Goal: Task Accomplishment & Management: Manage account settings

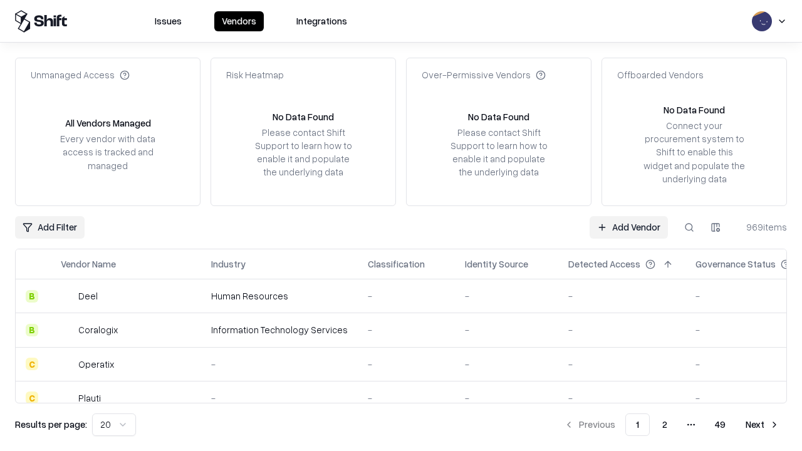
click at [628, 227] on link "Add Vendor" at bounding box center [628, 227] width 78 height 23
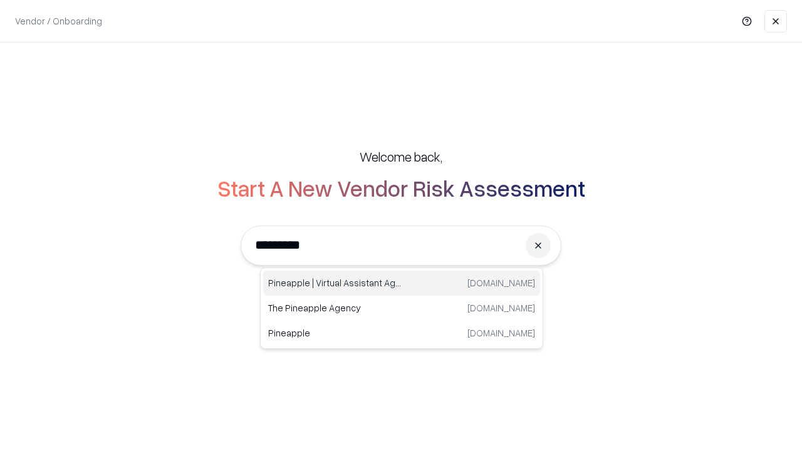
click at [401, 283] on div "Pineapple | Virtual Assistant Agency [DOMAIN_NAME]" at bounding box center [401, 283] width 277 height 25
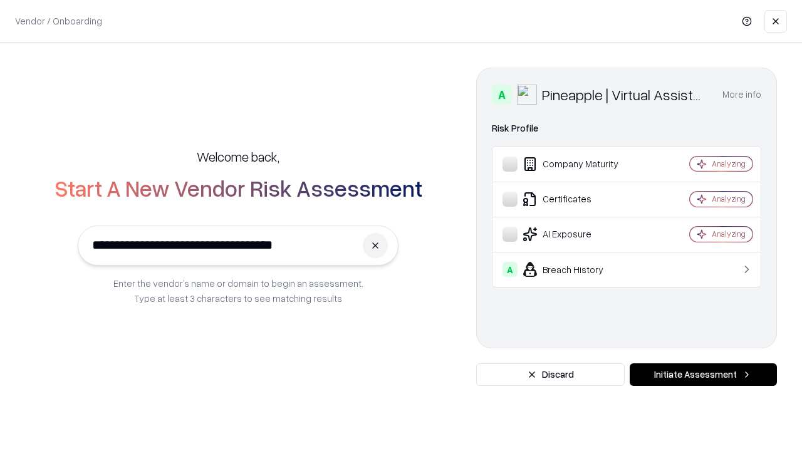
type input "**********"
click at [703, 375] on button "Initiate Assessment" at bounding box center [702, 374] width 147 height 23
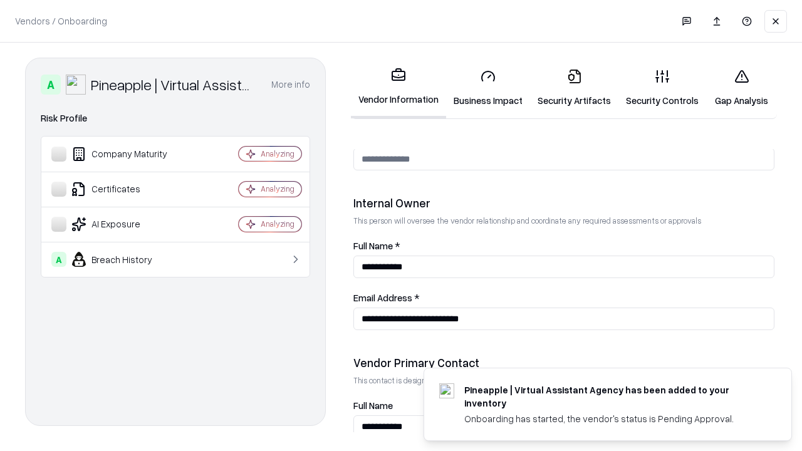
scroll to position [649, 0]
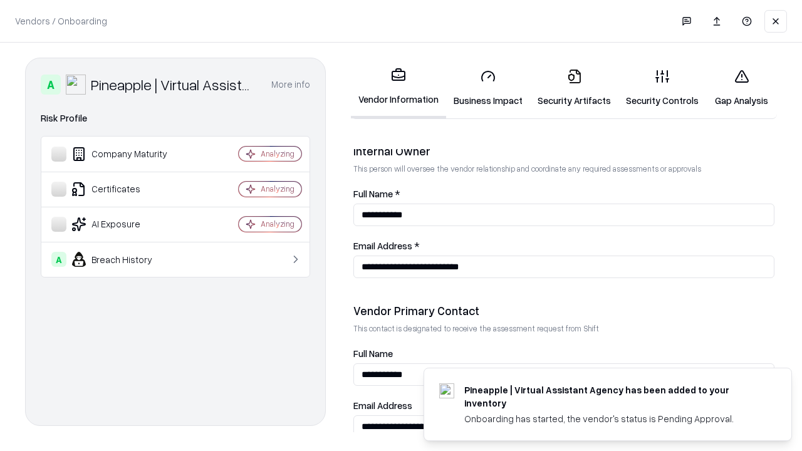
click at [574, 88] on link "Security Artifacts" at bounding box center [574, 88] width 88 height 58
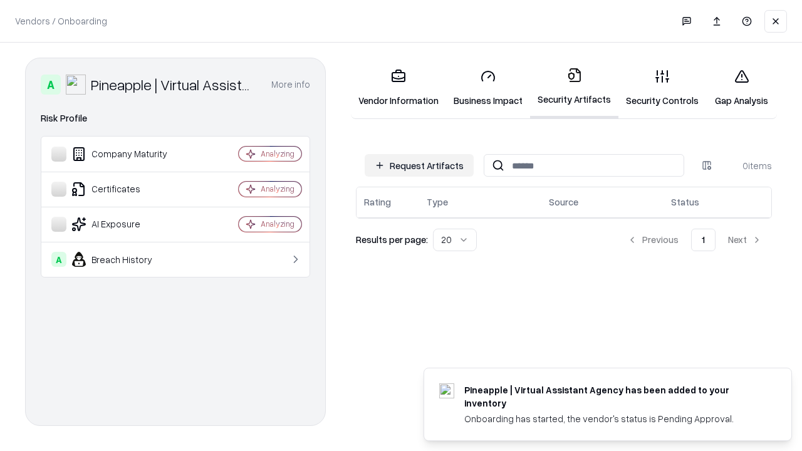
click at [419, 165] on button "Request Artifacts" at bounding box center [419, 165] width 109 height 23
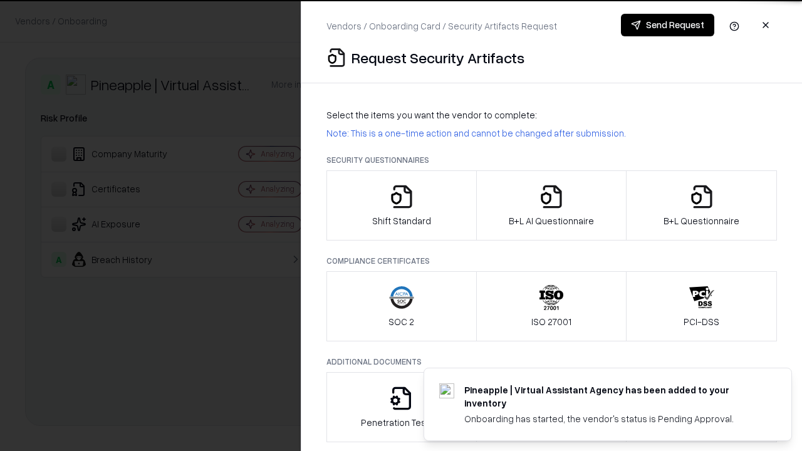
click at [701, 205] on icon "button" at bounding box center [701, 196] width 25 height 25
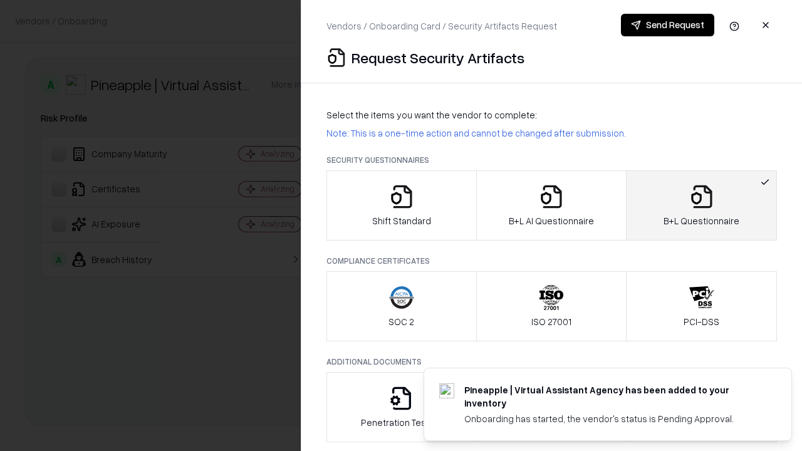
click at [551, 205] on icon "button" at bounding box center [551, 196] width 25 height 25
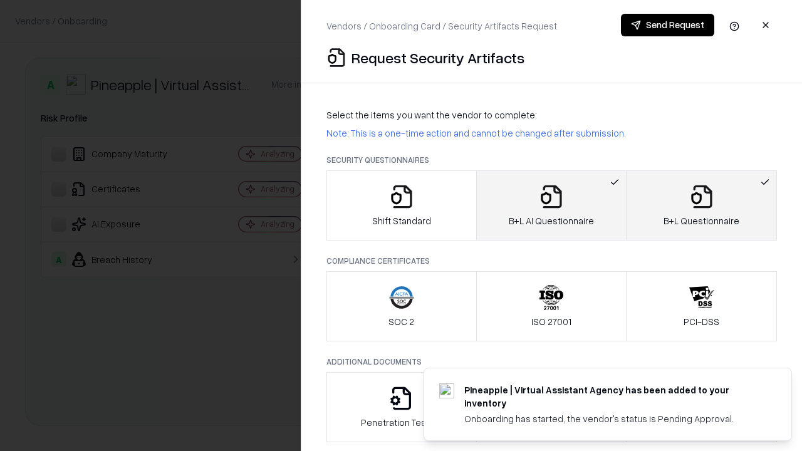
click at [667, 25] on button "Send Request" at bounding box center [667, 25] width 93 height 23
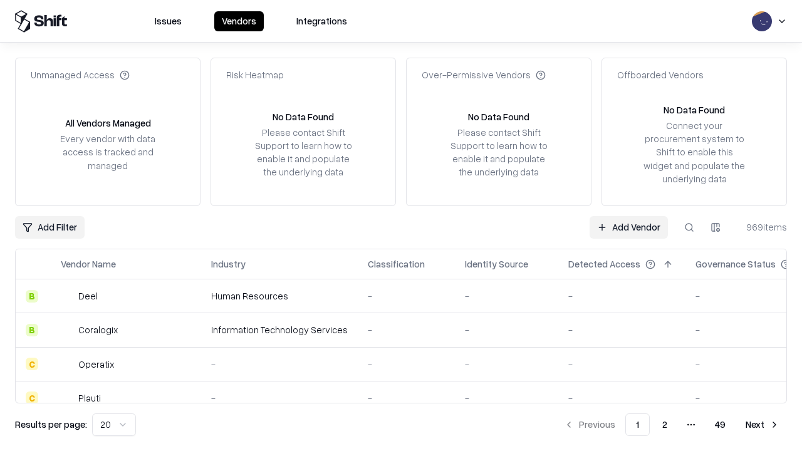
click at [689, 227] on button at bounding box center [689, 227] width 23 height 23
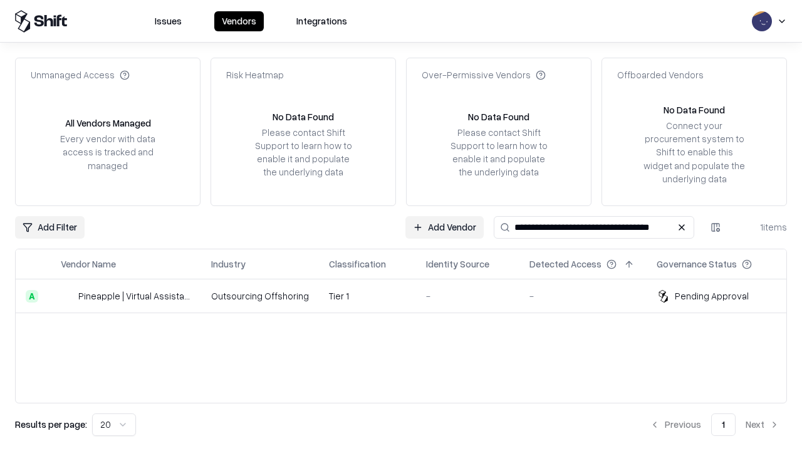
type input "**********"
click at [408, 296] on td "Tier 1" at bounding box center [367, 296] width 97 height 34
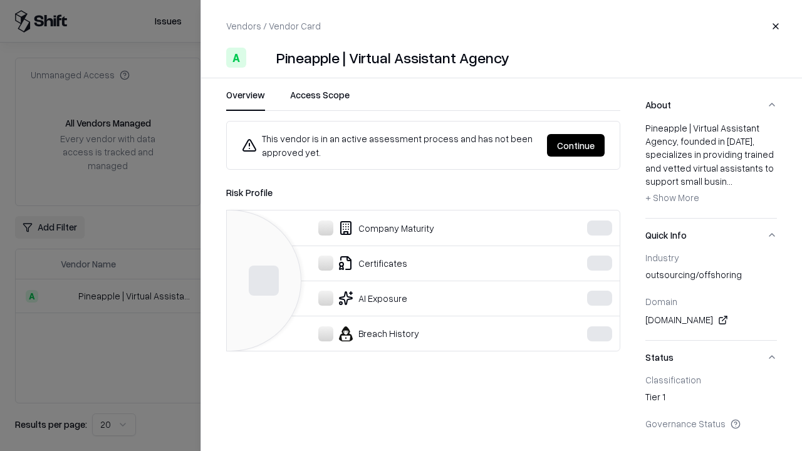
click at [576, 145] on button "Continue" at bounding box center [576, 145] width 58 height 23
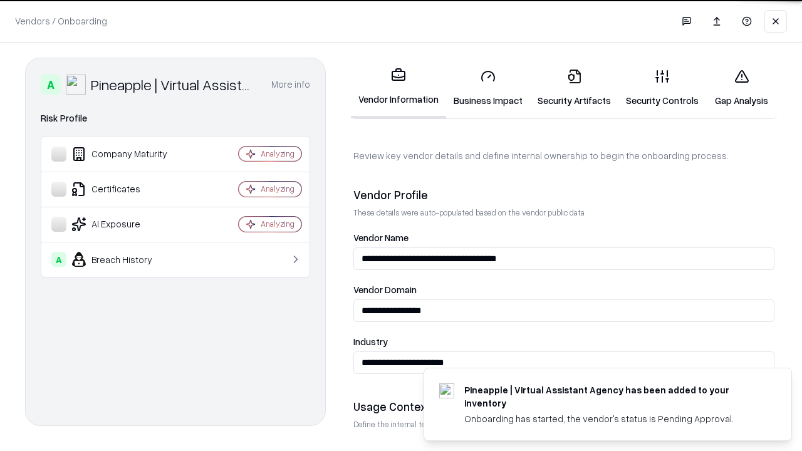
click at [574, 88] on link "Security Artifacts" at bounding box center [574, 88] width 88 height 58
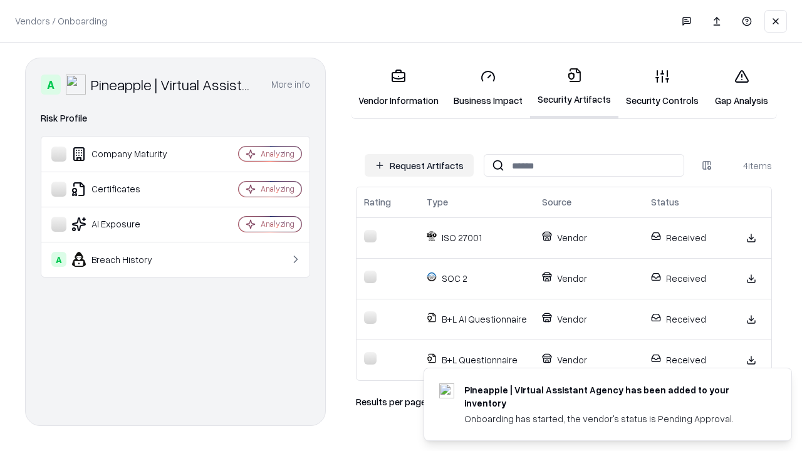
click at [741, 88] on link "Gap Analysis" at bounding box center [741, 88] width 71 height 58
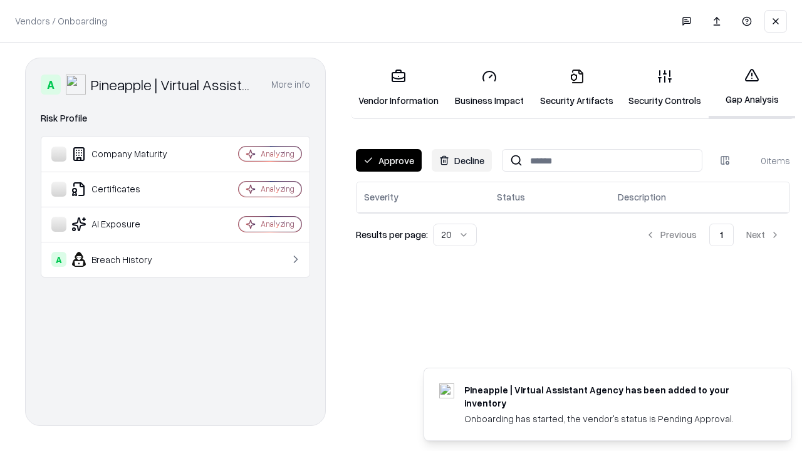
click at [388, 160] on button "Approve" at bounding box center [389, 160] width 66 height 23
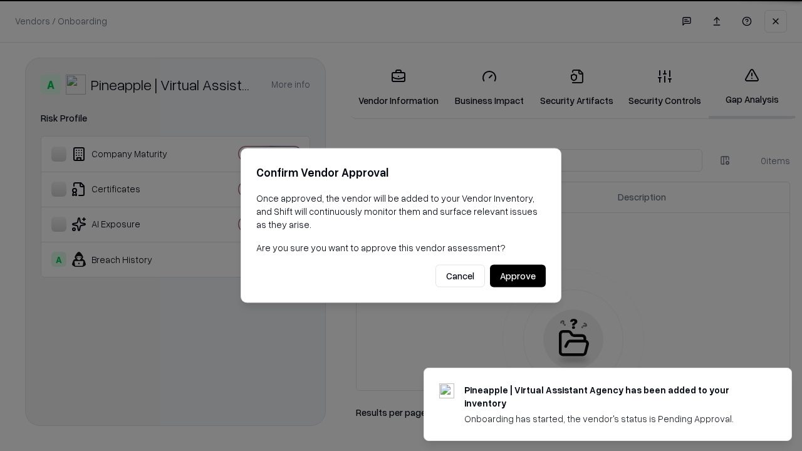
click at [517, 276] on button "Approve" at bounding box center [518, 276] width 56 height 23
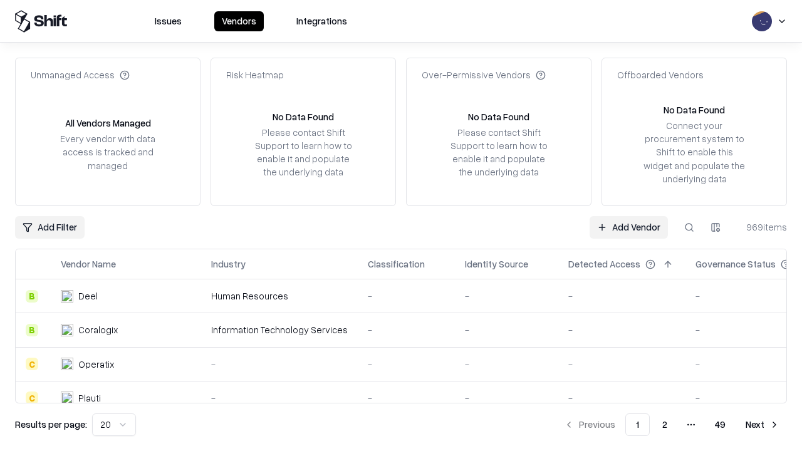
type input "**********"
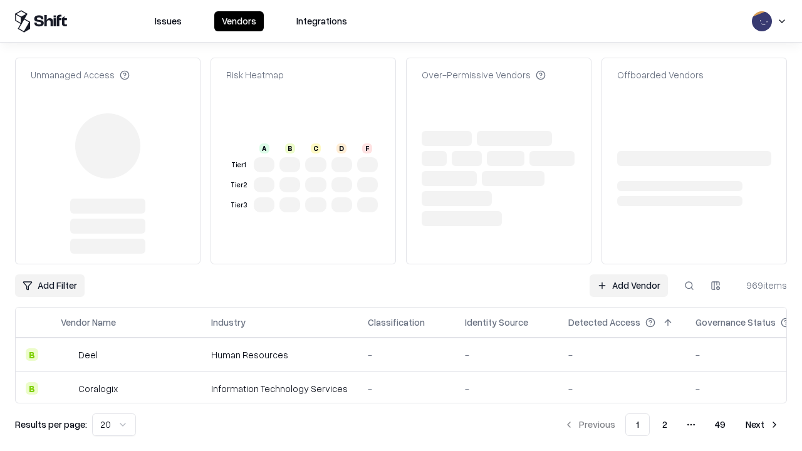
click at [628, 274] on link "Add Vendor" at bounding box center [628, 285] width 78 height 23
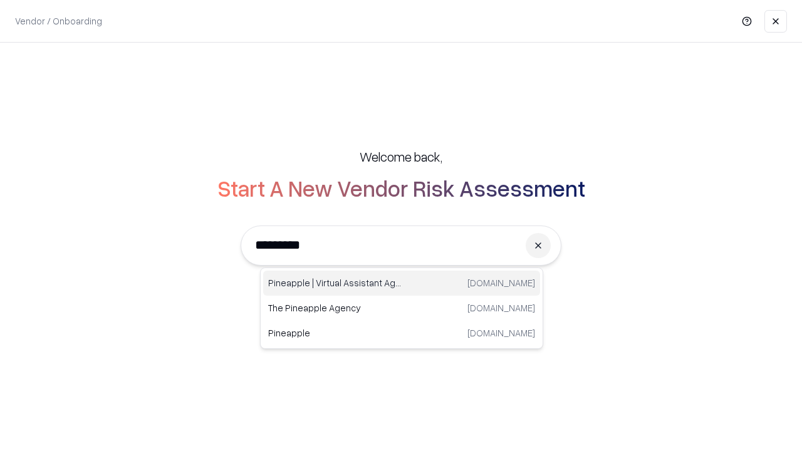
click at [401, 283] on div "Pineapple | Virtual Assistant Agency [DOMAIN_NAME]" at bounding box center [401, 283] width 277 height 25
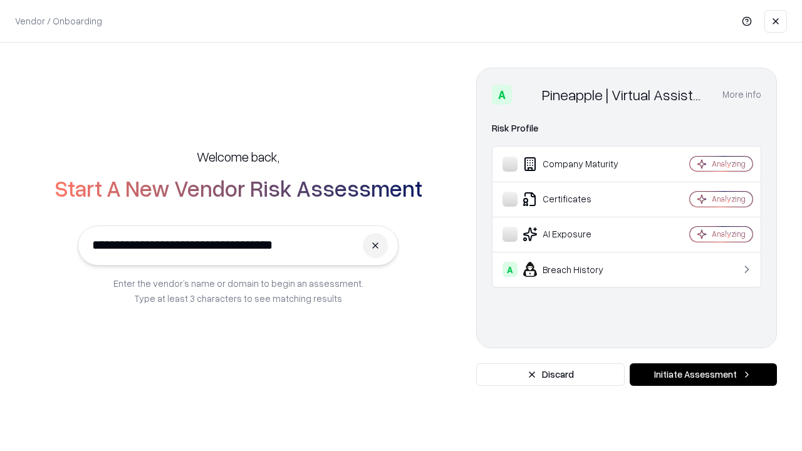
type input "**********"
click at [703, 375] on button "Initiate Assessment" at bounding box center [702, 374] width 147 height 23
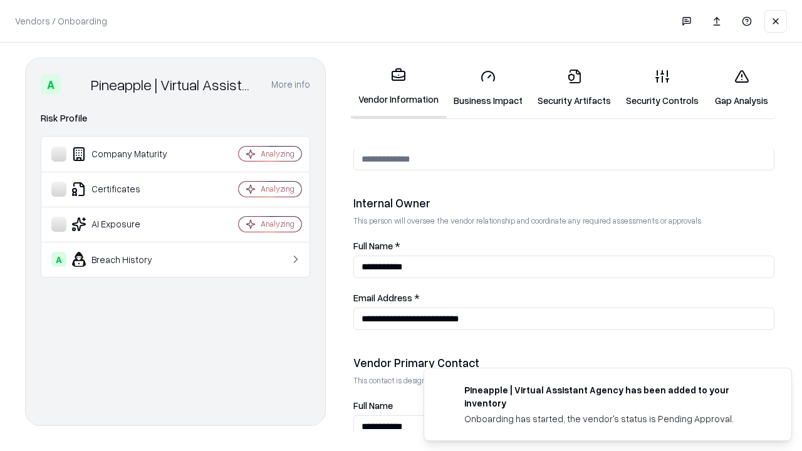
scroll to position [649, 0]
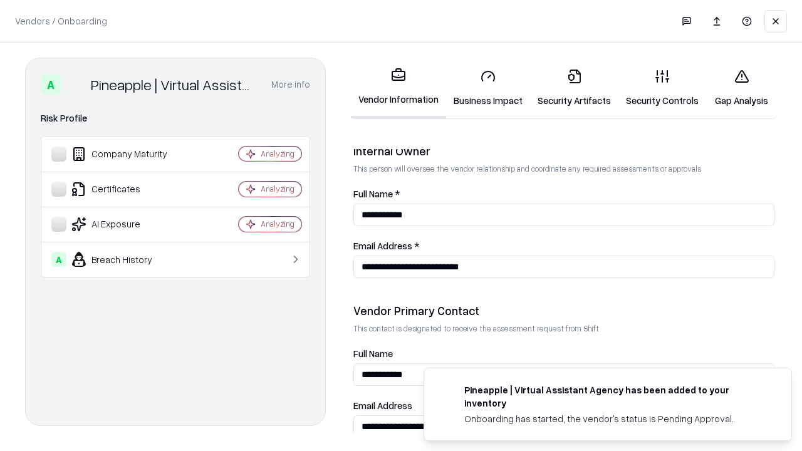
click at [741, 88] on link "Gap Analysis" at bounding box center [741, 88] width 71 height 58
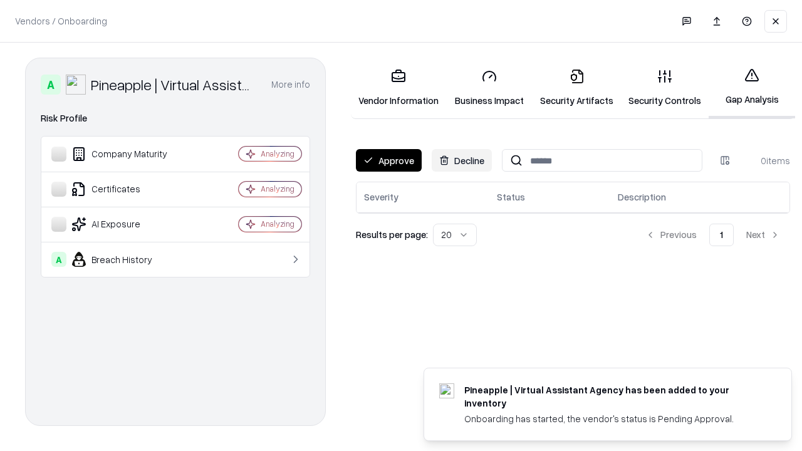
click at [388, 160] on button "Approve" at bounding box center [389, 160] width 66 height 23
